Goal: Task Accomplishment & Management: Complete application form

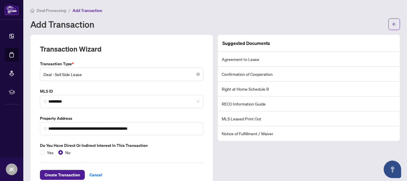
scroll to position [14, 0]
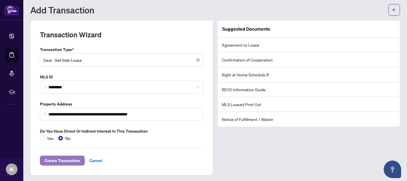
click at [57, 159] on span "Create Transaction" at bounding box center [63, 160] width 36 height 9
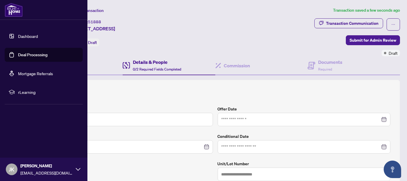
click at [25, 56] on link "Deal Processing" at bounding box center [32, 54] width 29 height 5
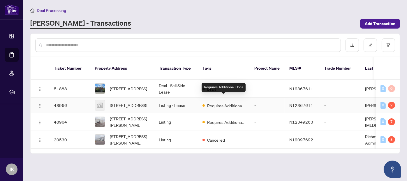
click at [215, 102] on span "Requires Additional Docs" at bounding box center [226, 105] width 38 height 6
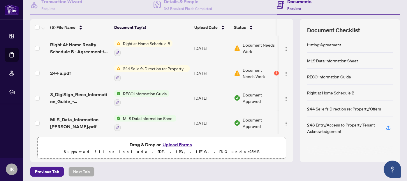
scroll to position [62, 0]
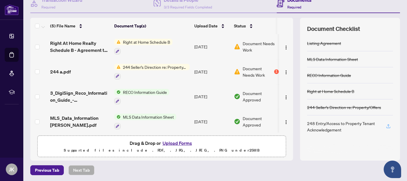
click at [386, 125] on icon "button" at bounding box center [388, 126] width 5 height 5
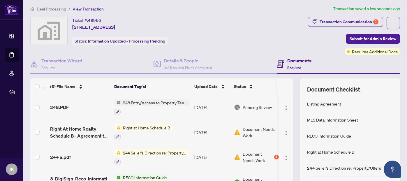
scroll to position [0, 0]
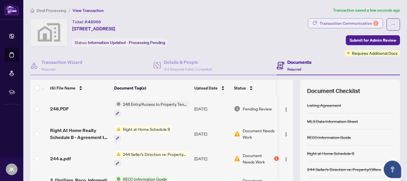
click at [348, 24] on div "Transaction Communication 2" at bounding box center [349, 23] width 59 height 9
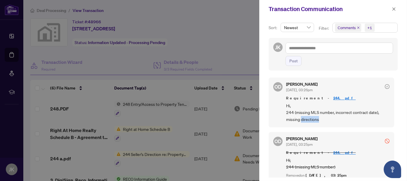
drag, startPoint x: 302, startPoint y: 119, endPoint x: 327, endPoint y: 120, distance: 25.4
click at [327, 120] on span "Hi, 244 (missing MLS number, incorrect contract date), missing directions" at bounding box center [337, 112] width 103 height 20
click at [347, 98] on span "Requirement - 244.pdf" at bounding box center [337, 98] width 103 height 6
click at [333, 97] on link "244.pdf" at bounding box center [344, 98] width 22 height 5
click at [239, 34] on div at bounding box center [203, 90] width 407 height 181
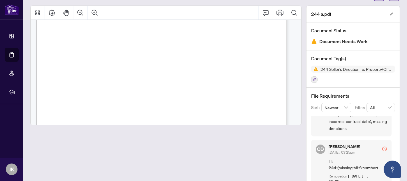
scroll to position [34, 0]
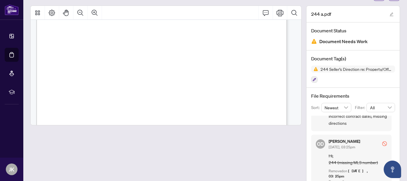
click at [287, 151] on div at bounding box center [165, 100] width 271 height 188
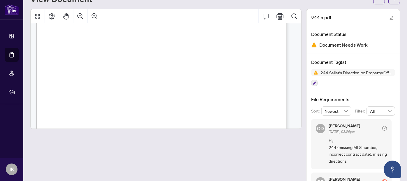
scroll to position [0, 0]
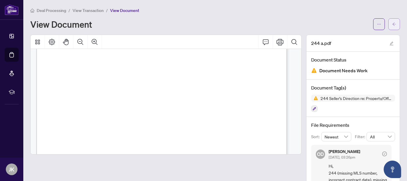
click at [392, 24] on icon "arrow-left" at bounding box center [394, 24] width 4 height 4
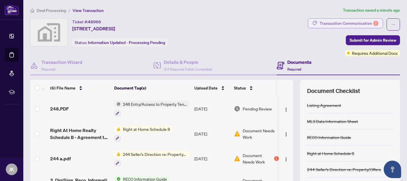
click at [359, 22] on div "Transaction Communication 2" at bounding box center [349, 23] width 59 height 9
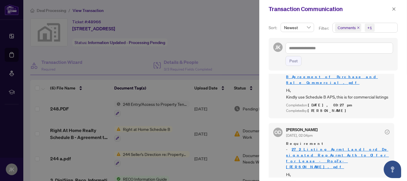
scroll to position [1, 0]
click at [228, 27] on div at bounding box center [203, 90] width 407 height 181
drag, startPoint x: 301, startPoint y: 169, endPoint x: 355, endPoint y: 170, distance: 54.2
click at [355, 170] on span "Hi, LA pg.1 (missing commencement time)" at bounding box center [337, 177] width 103 height 14
click at [366, 170] on span "Hi, LA pg.1 (missing commencement time)" at bounding box center [337, 177] width 103 height 14
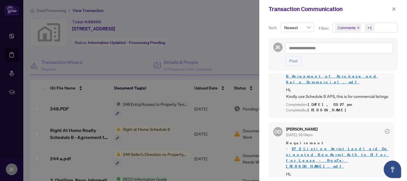
click at [330, 147] on link "272_Listing_Agrmt_Landlord_Designated_Rep_Agrmt_Auth_to_Offer_for_Lease_-_PropT…" at bounding box center [337, 157] width 103 height 22
click at [394, 8] on icon "close" at bounding box center [394, 9] width 4 height 4
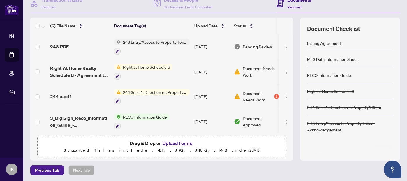
scroll to position [0, 0]
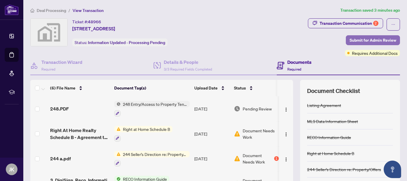
click at [377, 38] on span "Submit for Admin Review" at bounding box center [373, 40] width 47 height 9
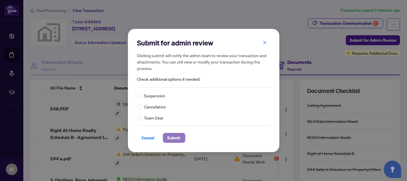
click at [174, 139] on span "Submit" at bounding box center [173, 137] width 13 height 9
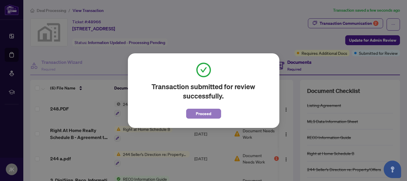
click at [211, 113] on button "Proceed" at bounding box center [203, 114] width 35 height 10
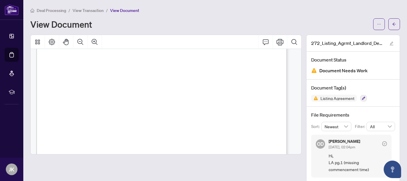
scroll to position [58, 0]
drag, startPoint x: 120, startPoint y: 119, endPoint x: 126, endPoint y: 119, distance: 6.4
click at [91, 105] on span "[STREET_ADDRESS]" at bounding box center [74, 106] width 36 height 4
